Goal: Register for event/course

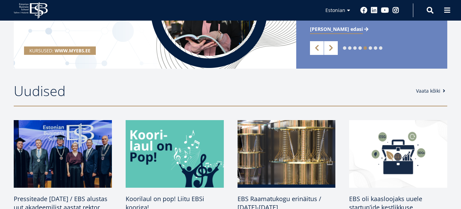
scroll to position [69, 0]
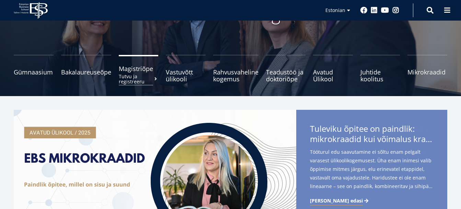
click at [138, 68] on span "Magistriõpe Tutvu ja registreeru" at bounding box center [139, 68] width 40 height 7
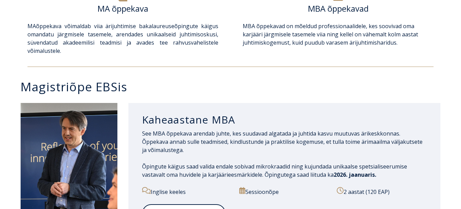
scroll to position [309, 0]
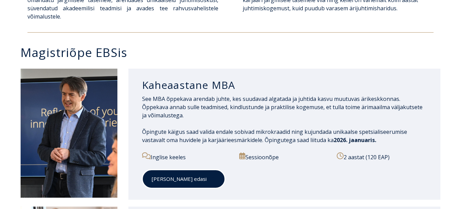
click at [206, 178] on span at bounding box center [210, 179] width 9 height 7
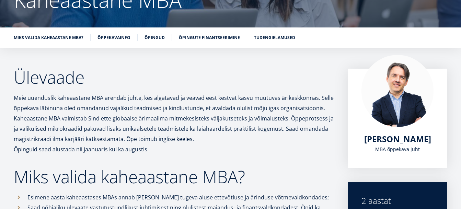
scroll to position [48, 0]
